Goal: Task Accomplishment & Management: Complete application form

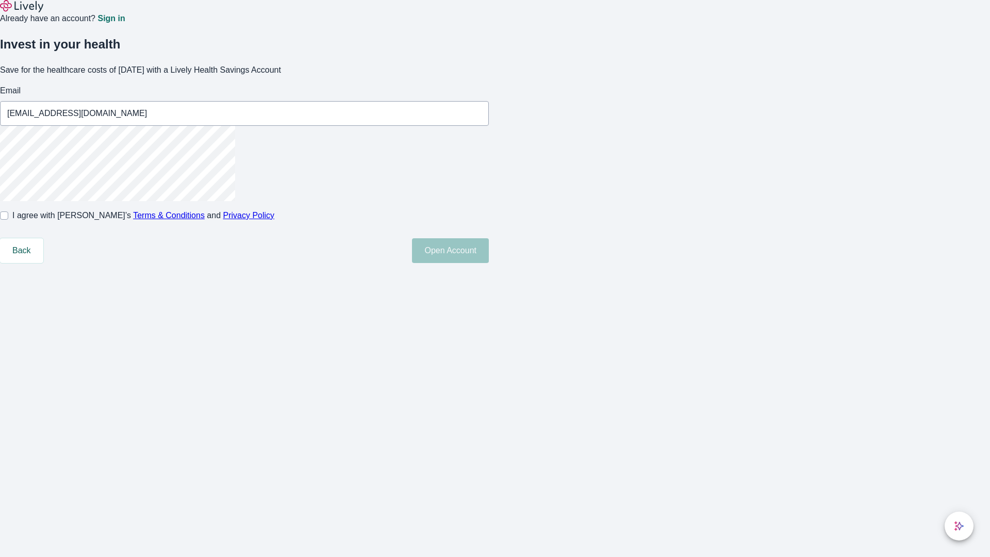
click at [8, 220] on input "I agree with Lively’s Terms & Conditions and Privacy Policy" at bounding box center [4, 215] width 8 height 8
checkbox input "true"
click at [489, 263] on button "Open Account" at bounding box center [450, 250] width 77 height 25
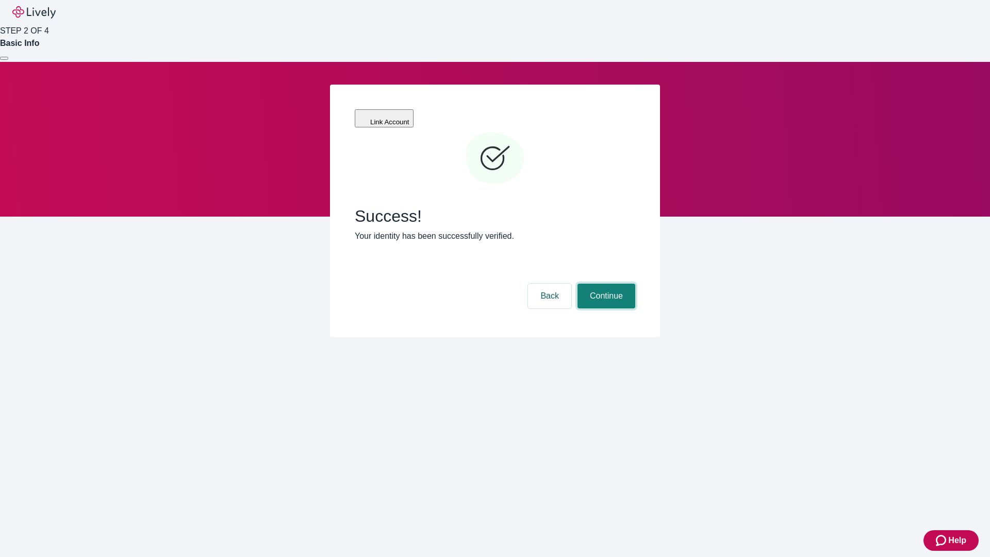
click at [605, 284] on button "Continue" at bounding box center [606, 296] width 58 height 25
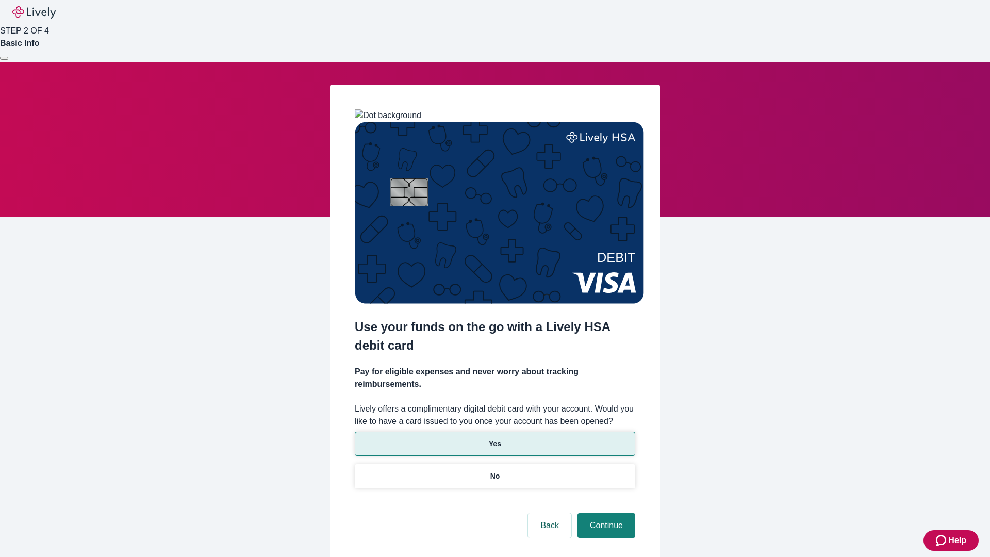
click at [494, 438] on p "Yes" at bounding box center [495, 443] width 12 height 11
click at [605, 513] on button "Continue" at bounding box center [606, 525] width 58 height 25
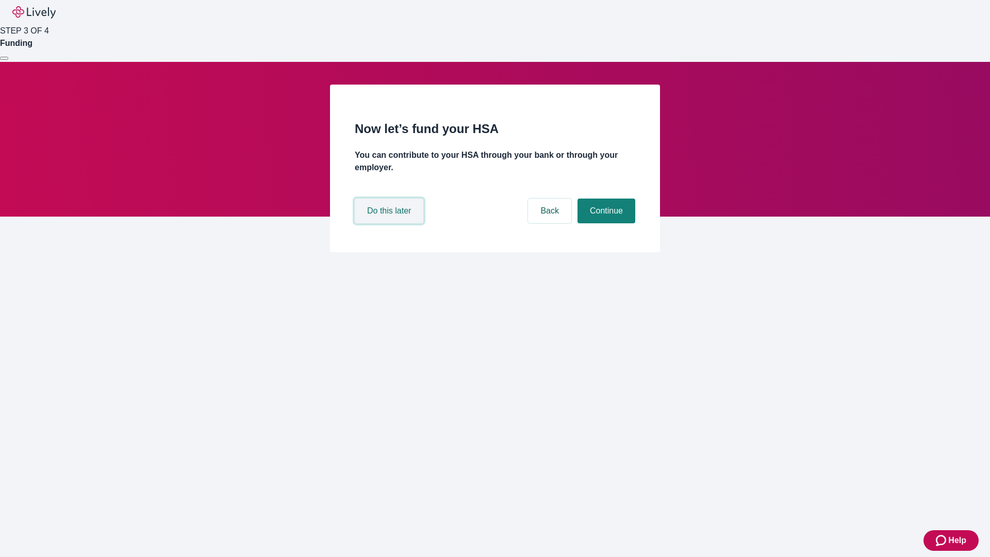
click at [390, 223] on button "Do this later" at bounding box center [389, 210] width 69 height 25
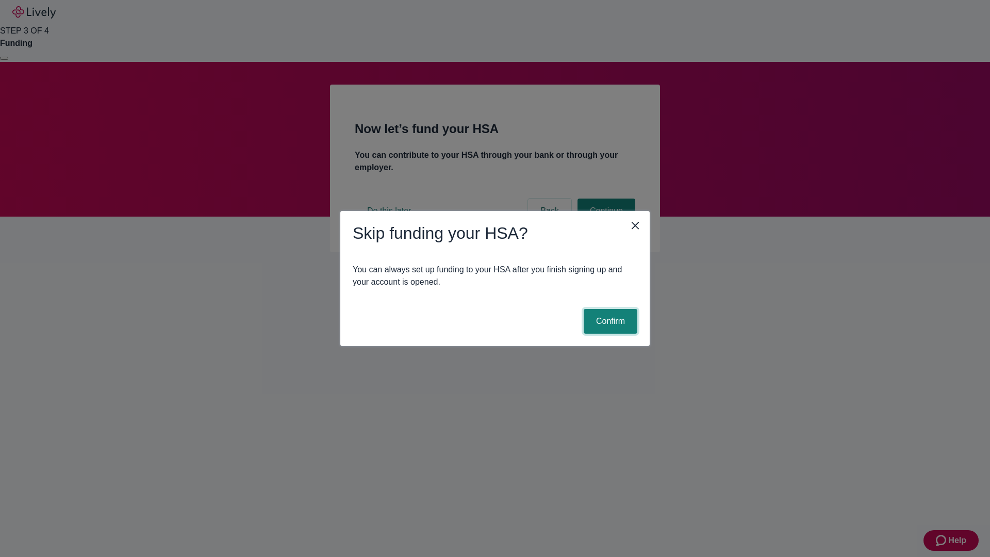
click at [609, 321] on button "Confirm" at bounding box center [611, 321] width 54 height 25
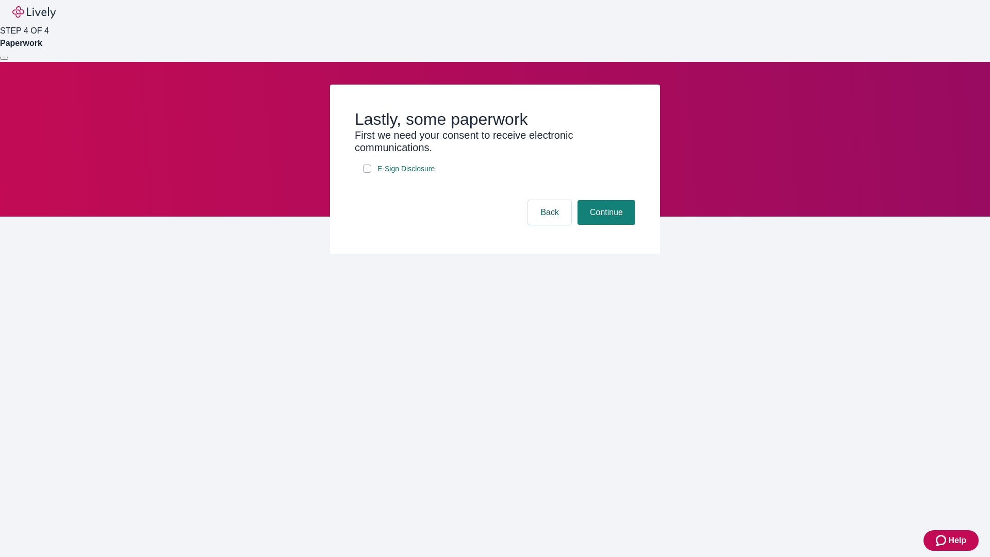
click at [367, 173] on input "E-Sign Disclosure" at bounding box center [367, 168] width 8 height 8
checkbox input "true"
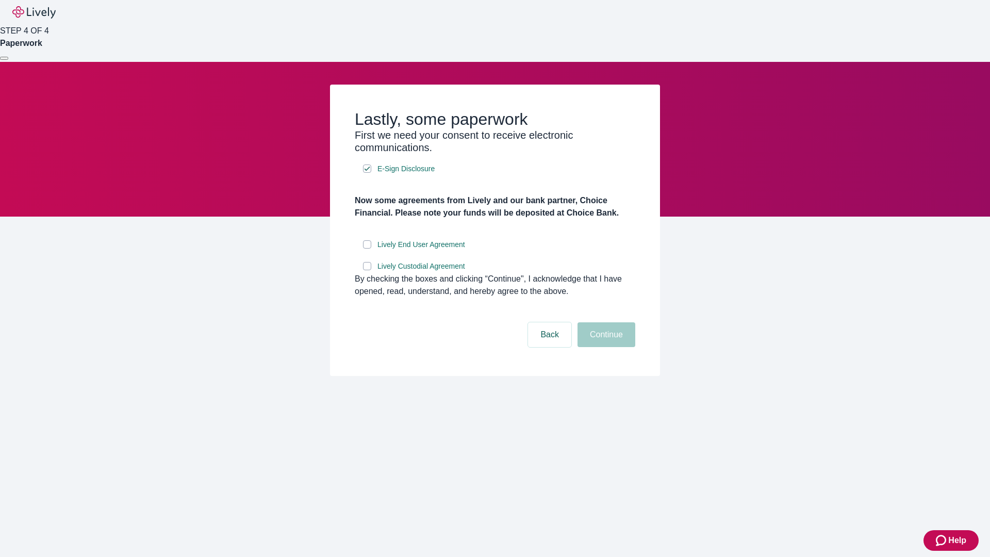
click at [367, 249] on input "Lively End User Agreement" at bounding box center [367, 244] width 8 height 8
checkbox input "true"
click at [367, 270] on input "Lively Custodial Agreement" at bounding box center [367, 266] width 8 height 8
checkbox input "true"
click at [605, 347] on button "Continue" at bounding box center [606, 334] width 58 height 25
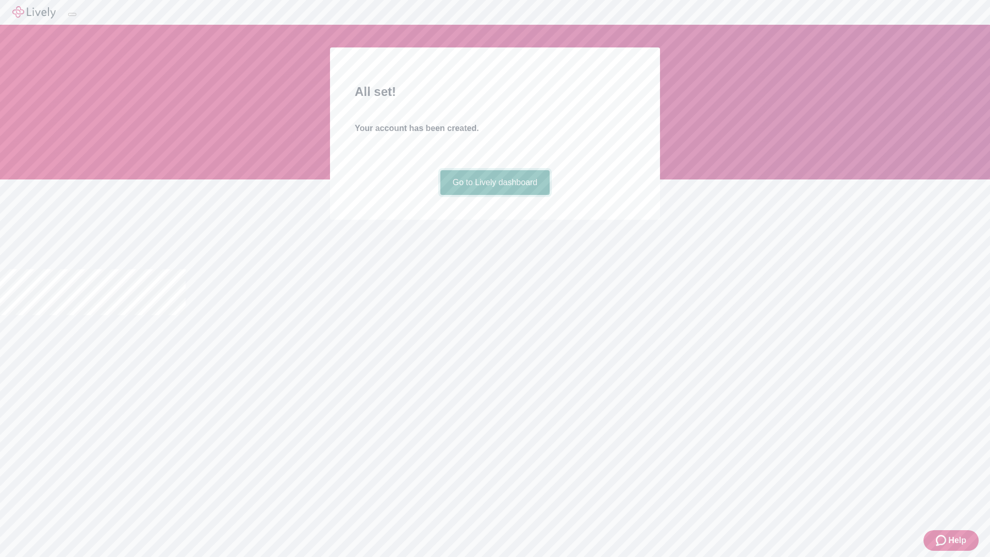
click at [494, 195] on link "Go to Lively dashboard" at bounding box center [495, 182] width 110 height 25
